Goal: Task Accomplishment & Management: Use online tool/utility

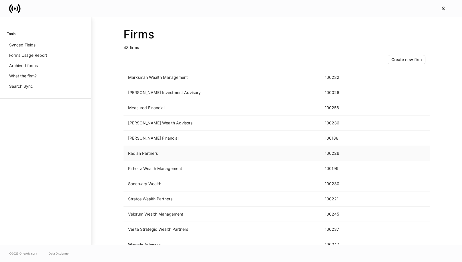
scroll to position [545, 0]
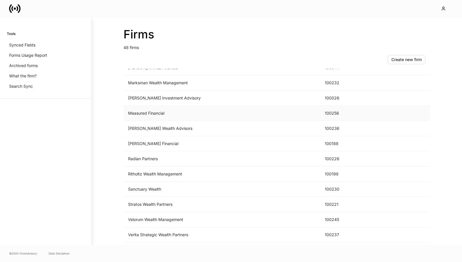
click at [181, 117] on td "Measured Financial" at bounding box center [222, 113] width 197 height 15
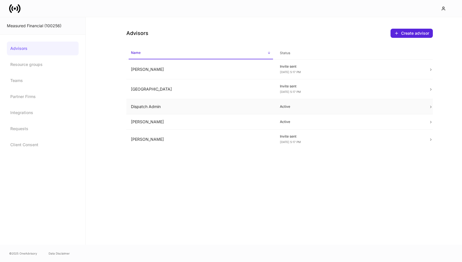
click at [208, 110] on td "Dispatch Admin" at bounding box center [200, 106] width 149 height 15
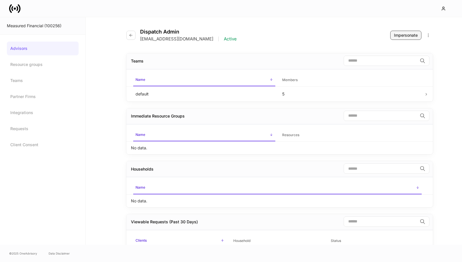
click at [410, 37] on div "Impersonate" at bounding box center [406, 35] width 24 height 6
click at [130, 31] on button "button" at bounding box center [130, 35] width 9 height 9
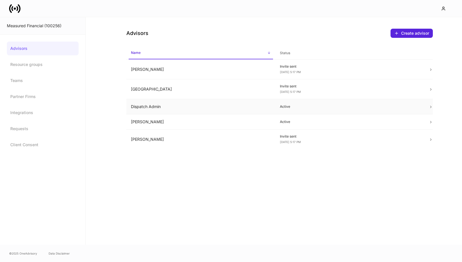
click at [171, 106] on td "Dispatch Admin" at bounding box center [200, 106] width 149 height 15
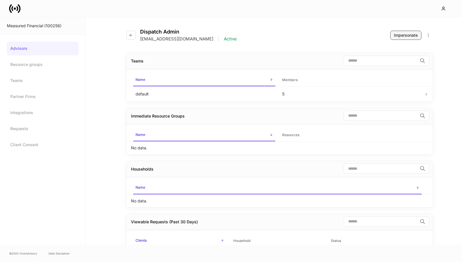
click at [407, 36] on div "Impersonate" at bounding box center [406, 35] width 24 height 6
